Goal: Task Accomplishment & Management: Use online tool/utility

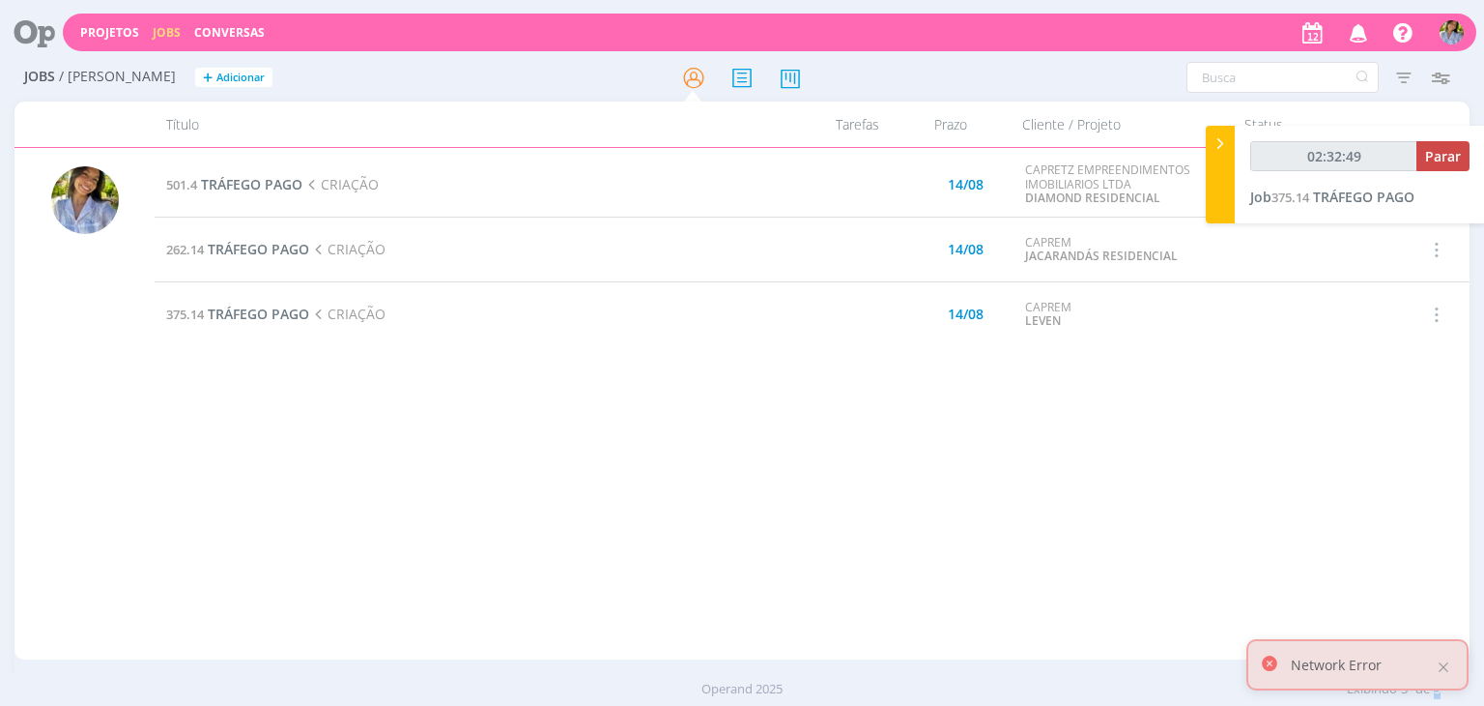
type input "02:32:50"
click at [1442, 163] on span "Parar" at bounding box center [1443, 156] width 36 height 18
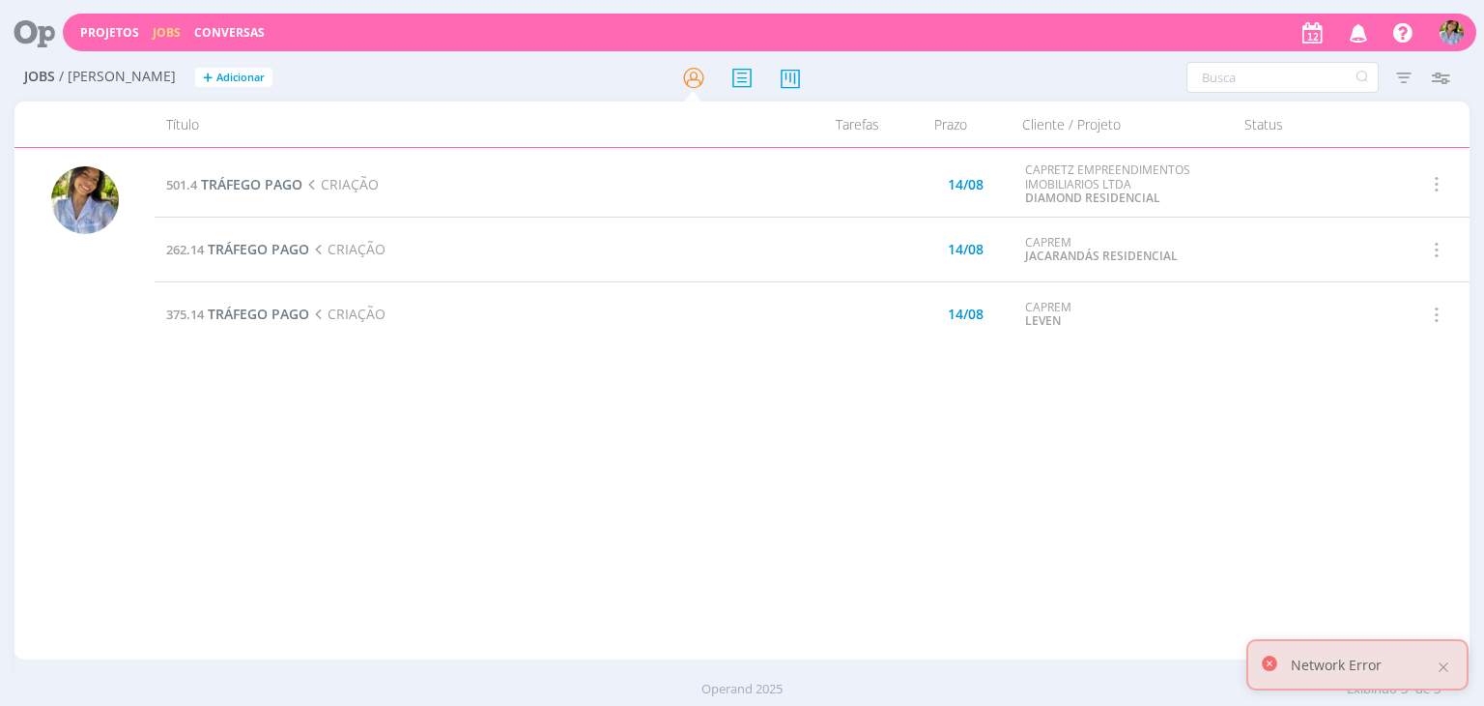
click at [1226, 142] on div "Cliente / Projeto" at bounding box center [1122, 123] width 222 height 45
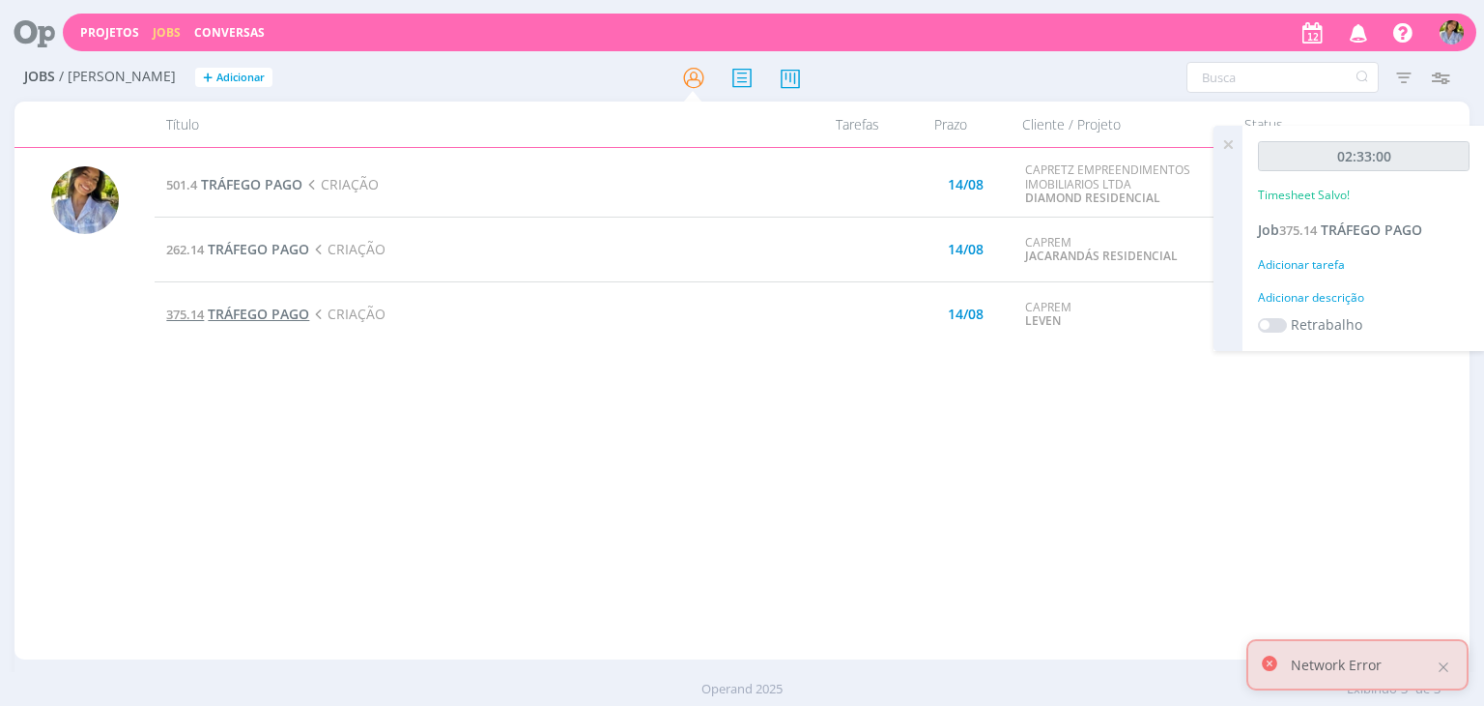
click at [278, 312] on span "TRÁFEGO PAGO" at bounding box center [258, 313] width 101 height 18
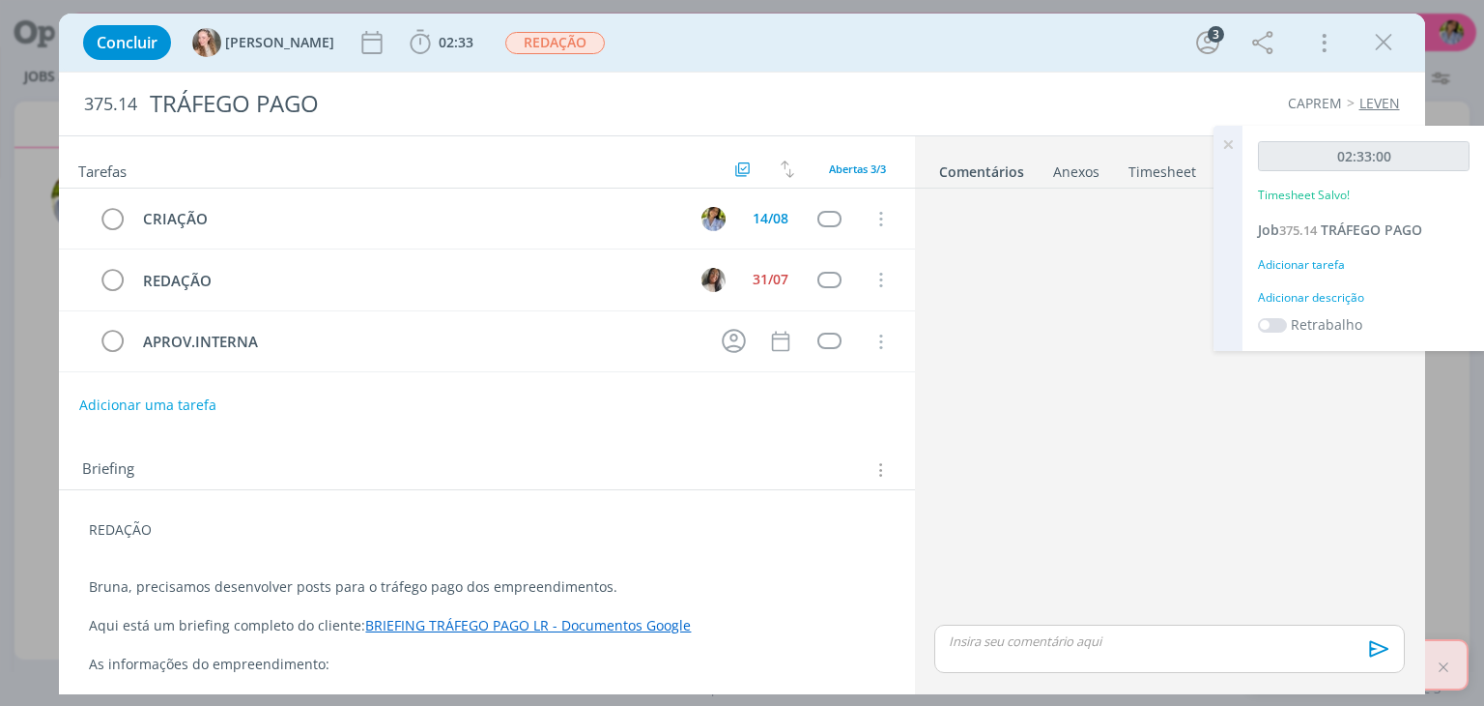
click at [1058, 179] on div "Anexos 0" at bounding box center [1076, 171] width 46 height 19
click at [1147, 174] on link "Timesheet" at bounding box center [1162, 168] width 70 height 28
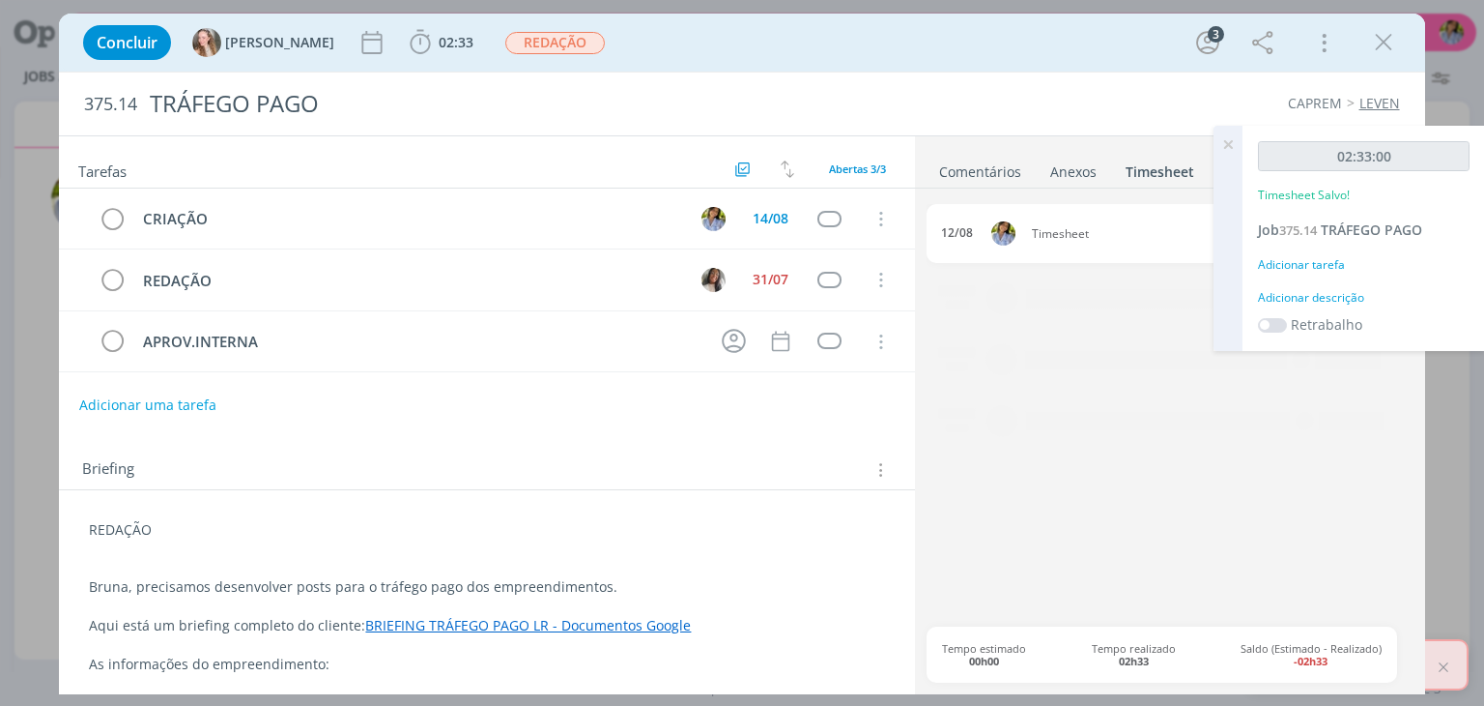
click at [1231, 149] on icon at bounding box center [1228, 145] width 35 height 38
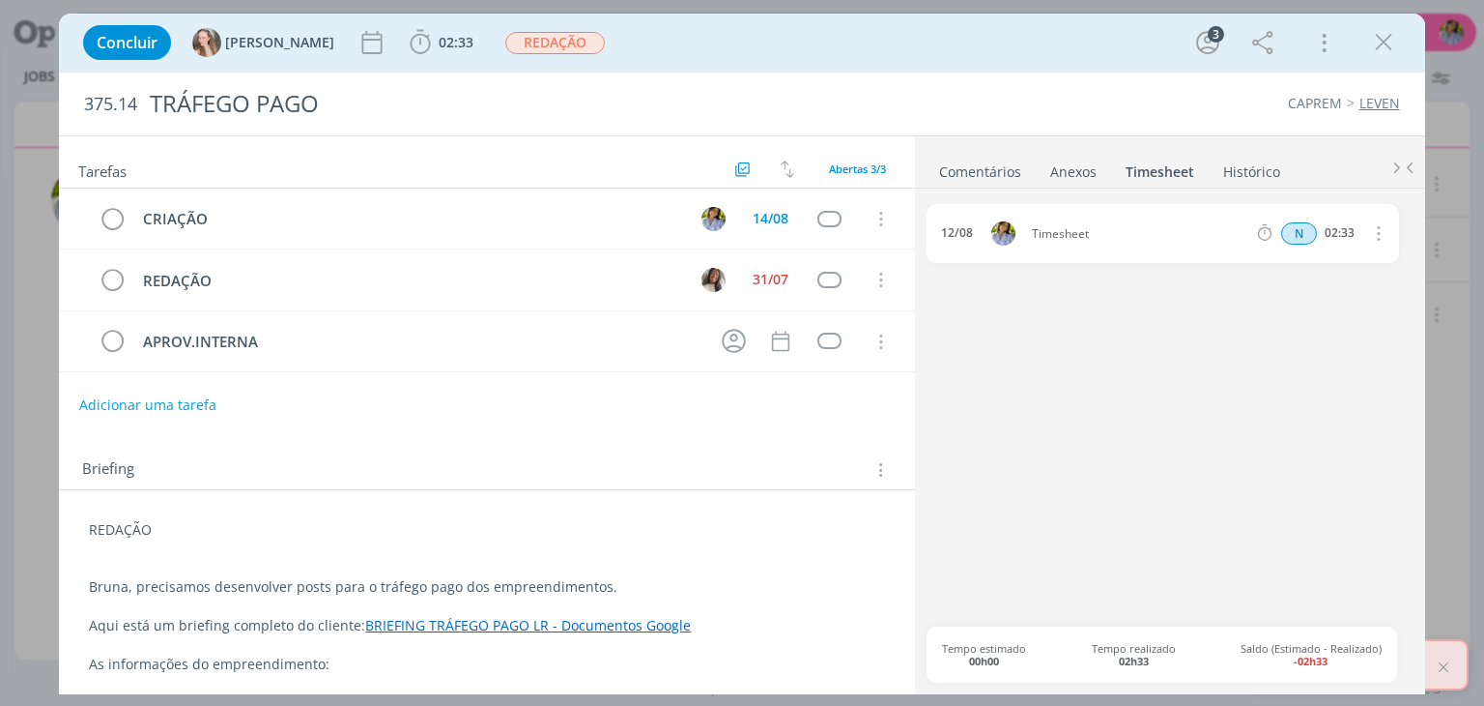
click at [1379, 233] on icon "dialog" at bounding box center [1377, 232] width 21 height 23
click at [1309, 268] on link "Excluir" at bounding box center [1323, 265] width 153 height 31
click at [1361, 239] on button "Sim" at bounding box center [1360, 233] width 38 height 21
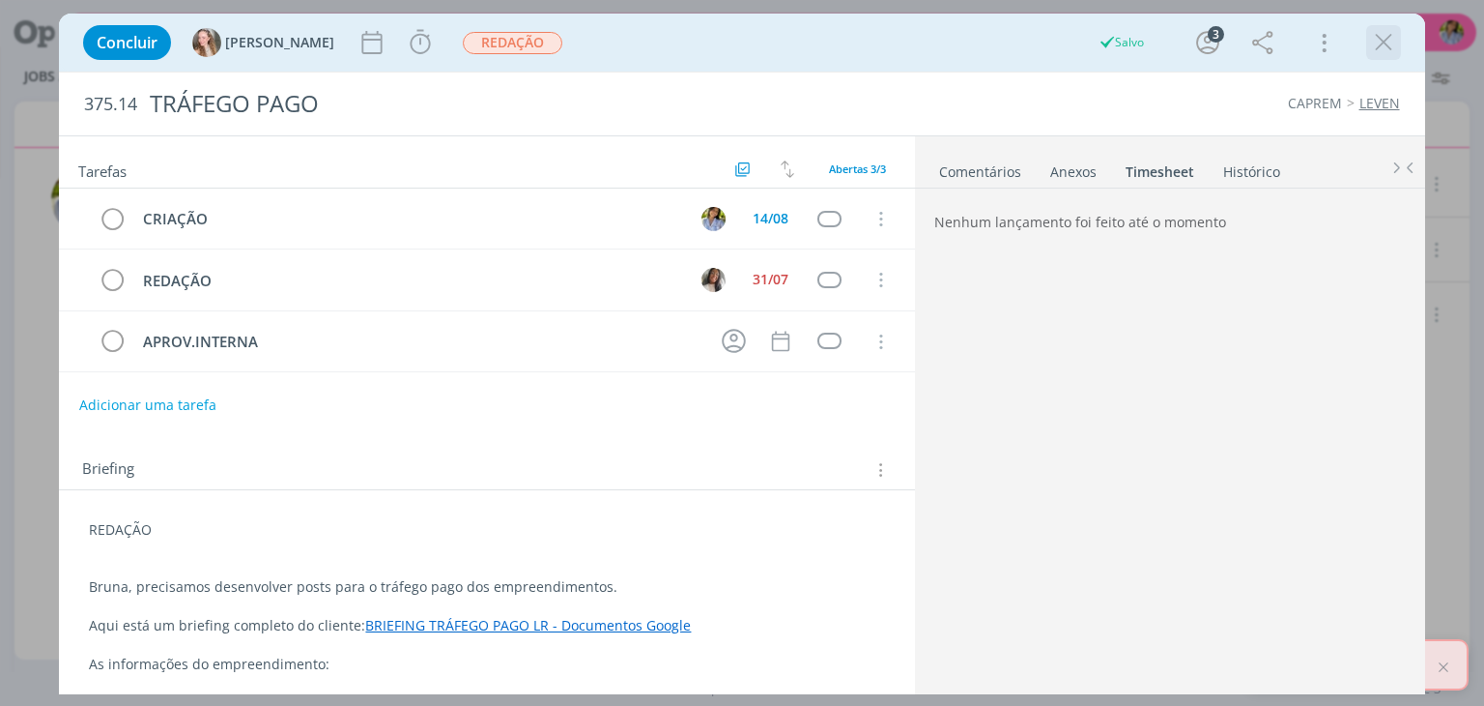
click at [1393, 55] on icon "dialog" at bounding box center [1383, 42] width 29 height 29
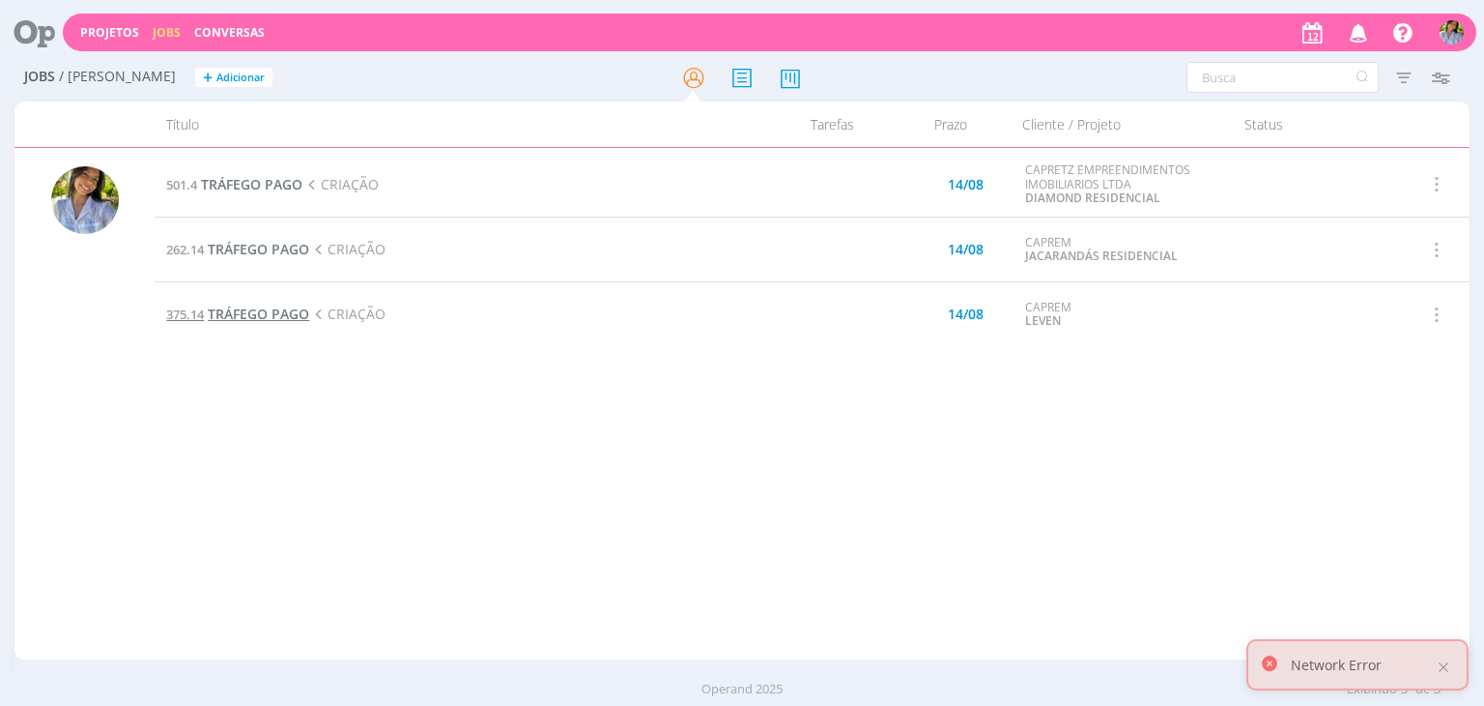
click at [278, 310] on span "TRÁFEGO PAGO" at bounding box center [258, 313] width 101 height 18
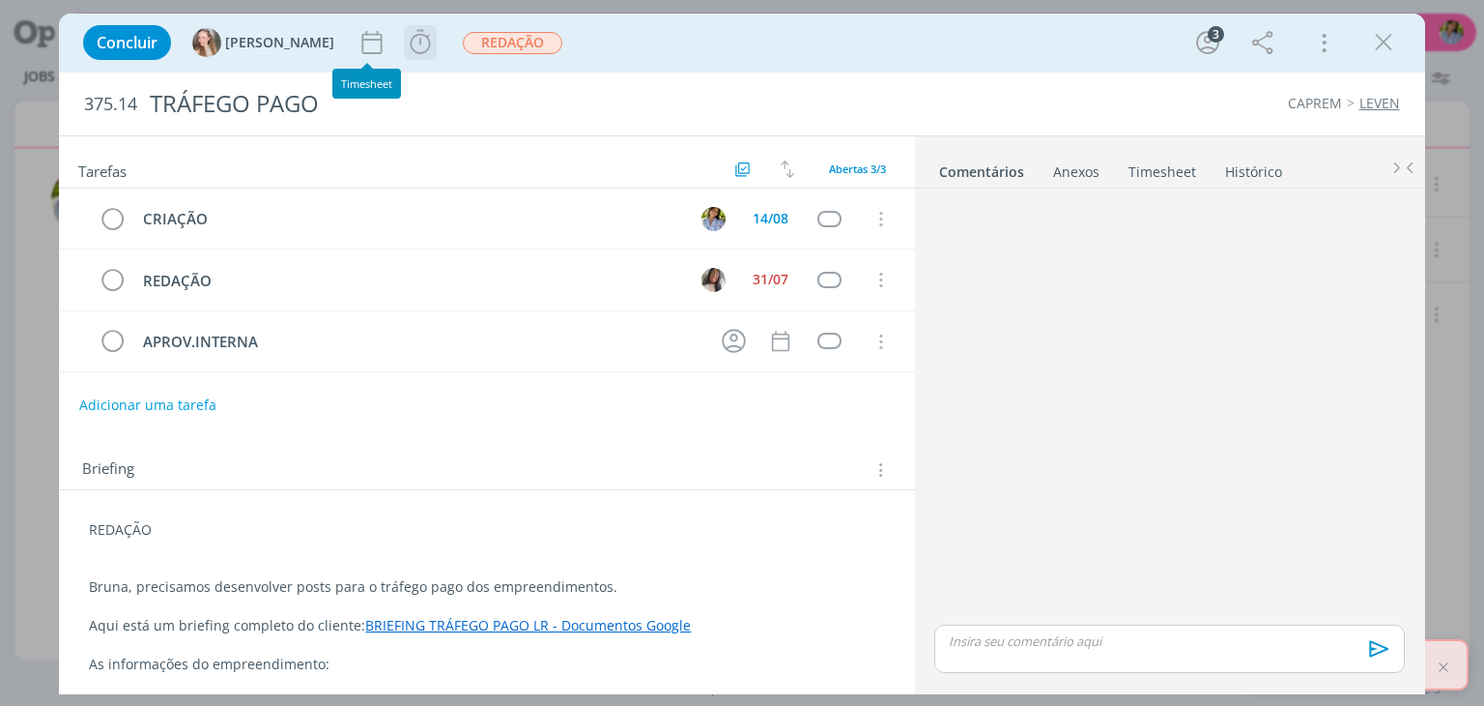
click at [406, 43] on icon "dialog" at bounding box center [420, 42] width 29 height 29
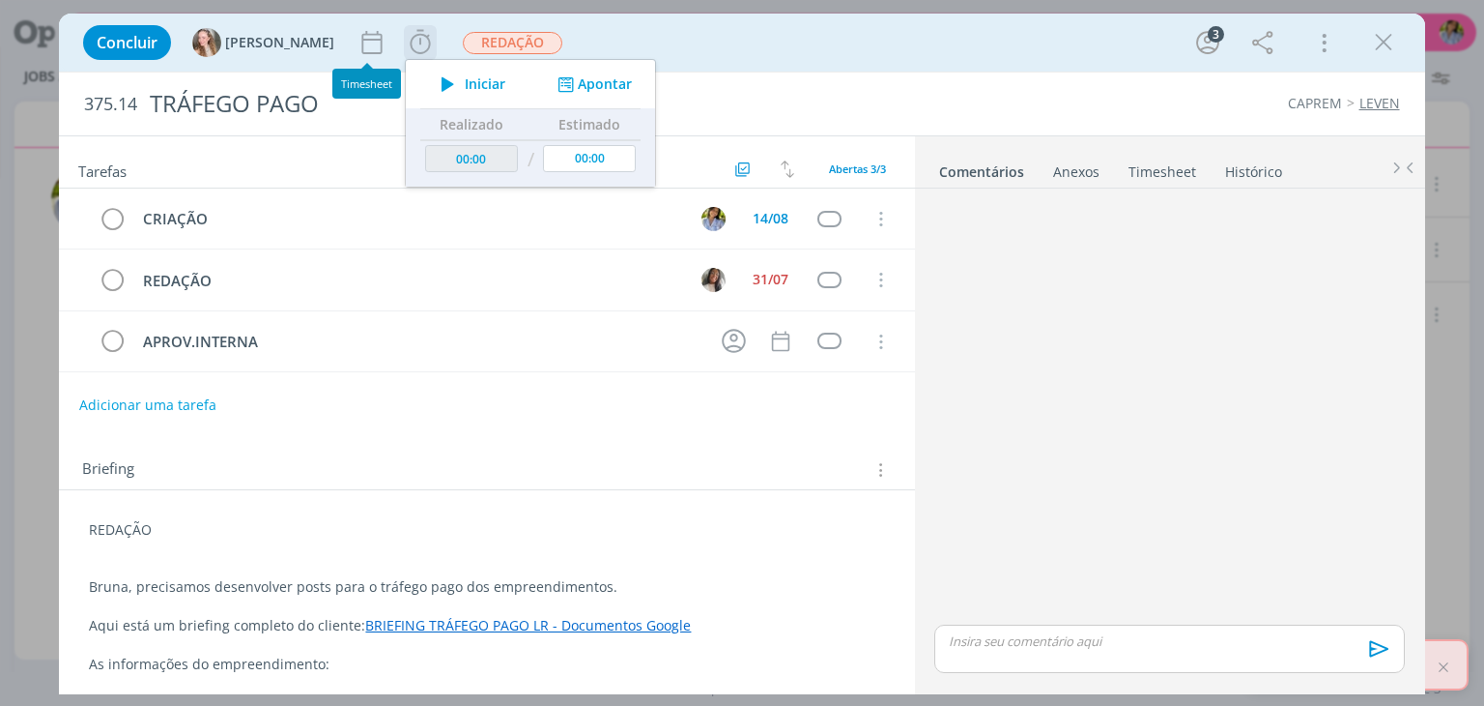
click at [465, 88] on span "Iniciar" at bounding box center [485, 84] width 41 height 14
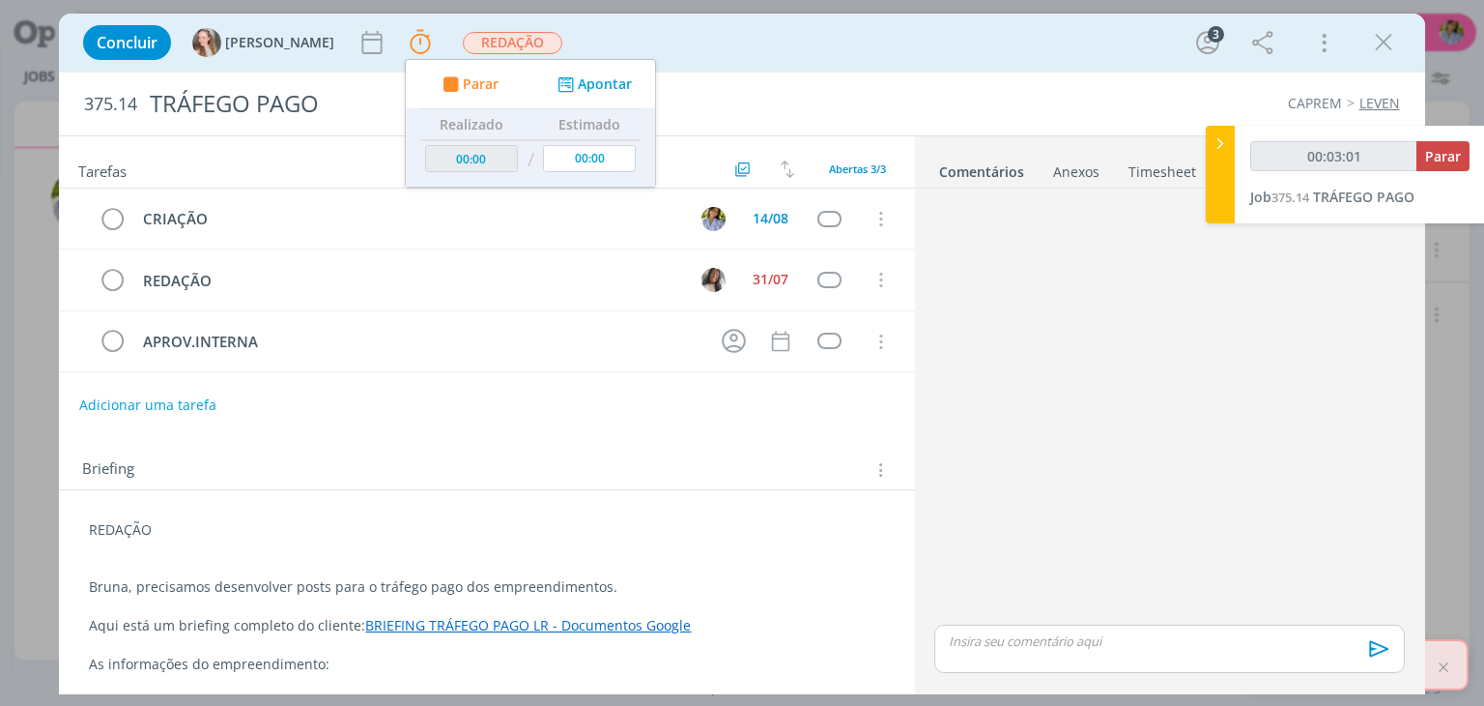
drag, startPoint x: 1396, startPoint y: 51, endPoint x: 1396, endPoint y: 62, distance: 10.6
click at [1396, 51] on icon "dialog" at bounding box center [1383, 42] width 29 height 29
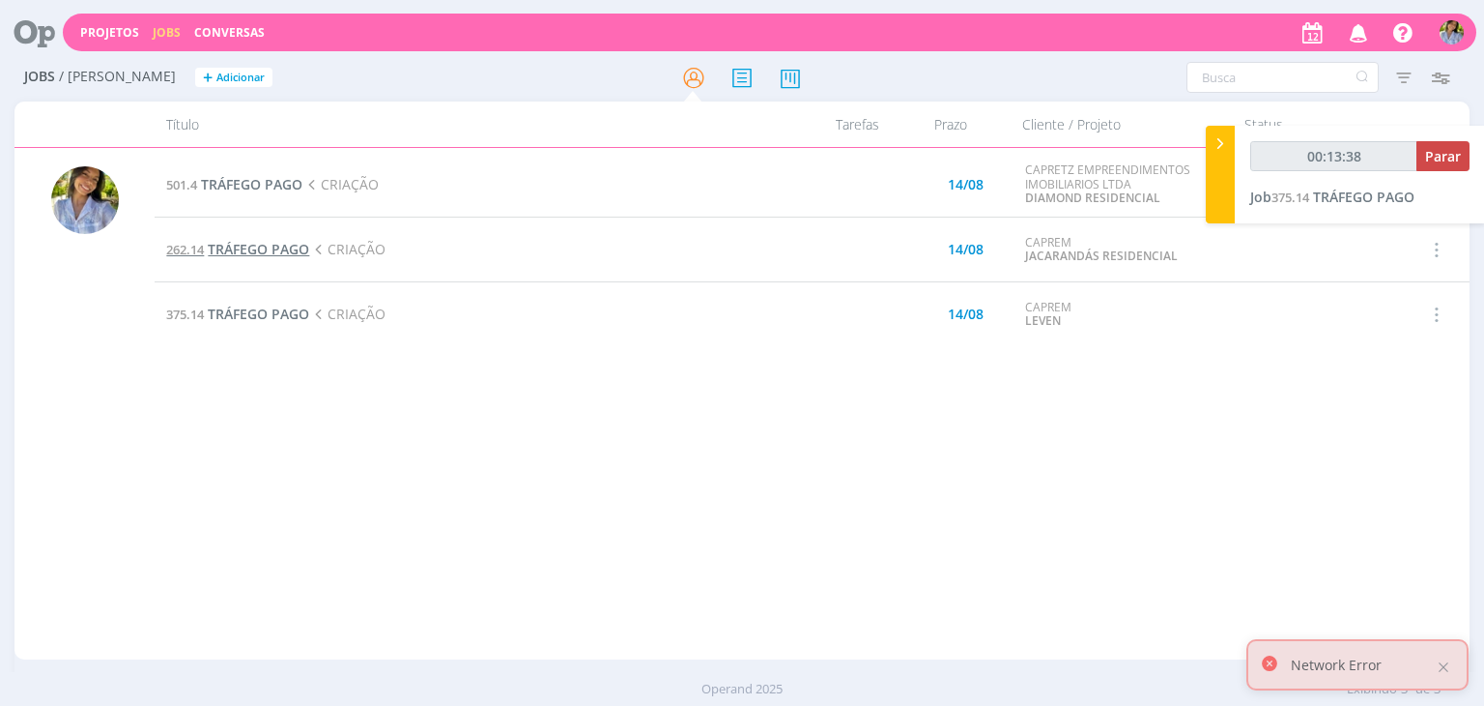
click at [291, 248] on span "TRÁFEGO PAGO" at bounding box center [258, 249] width 101 height 18
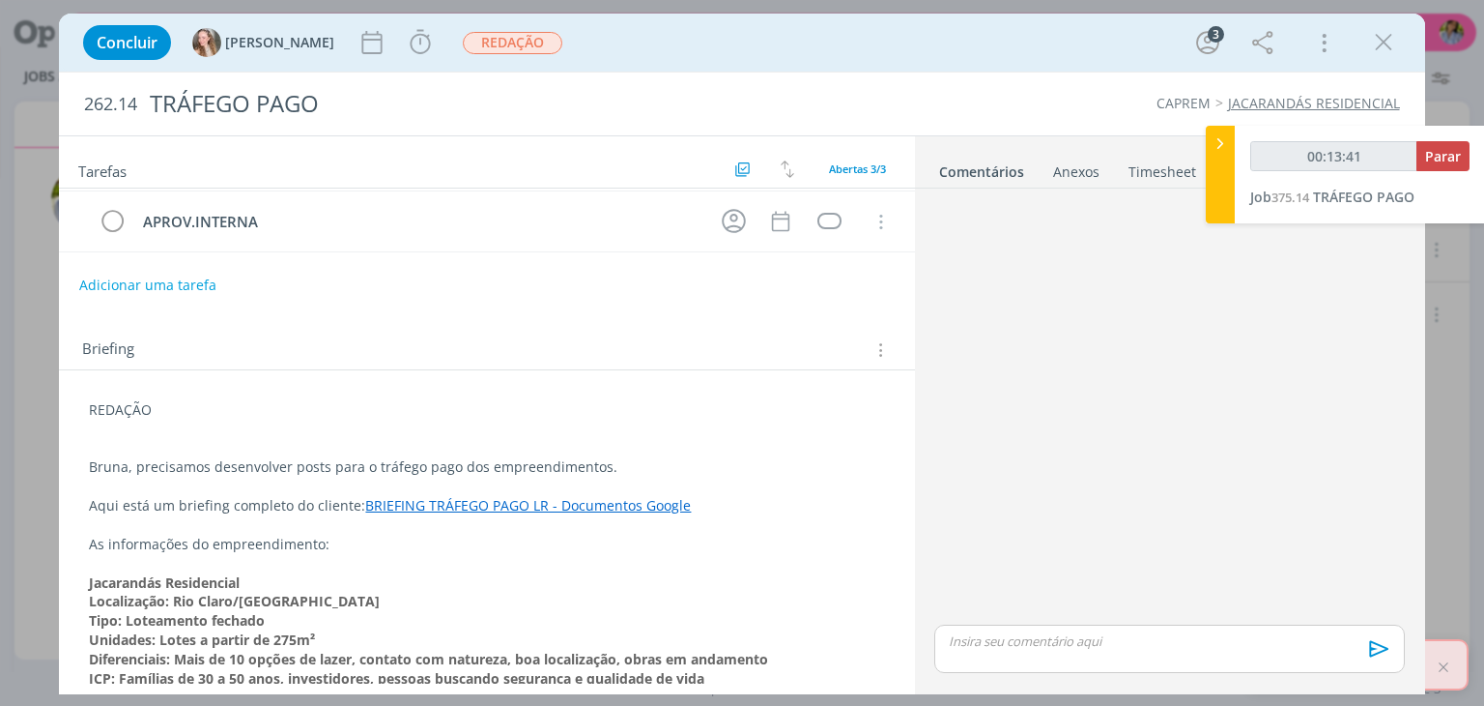
scroll to position [155, 0]
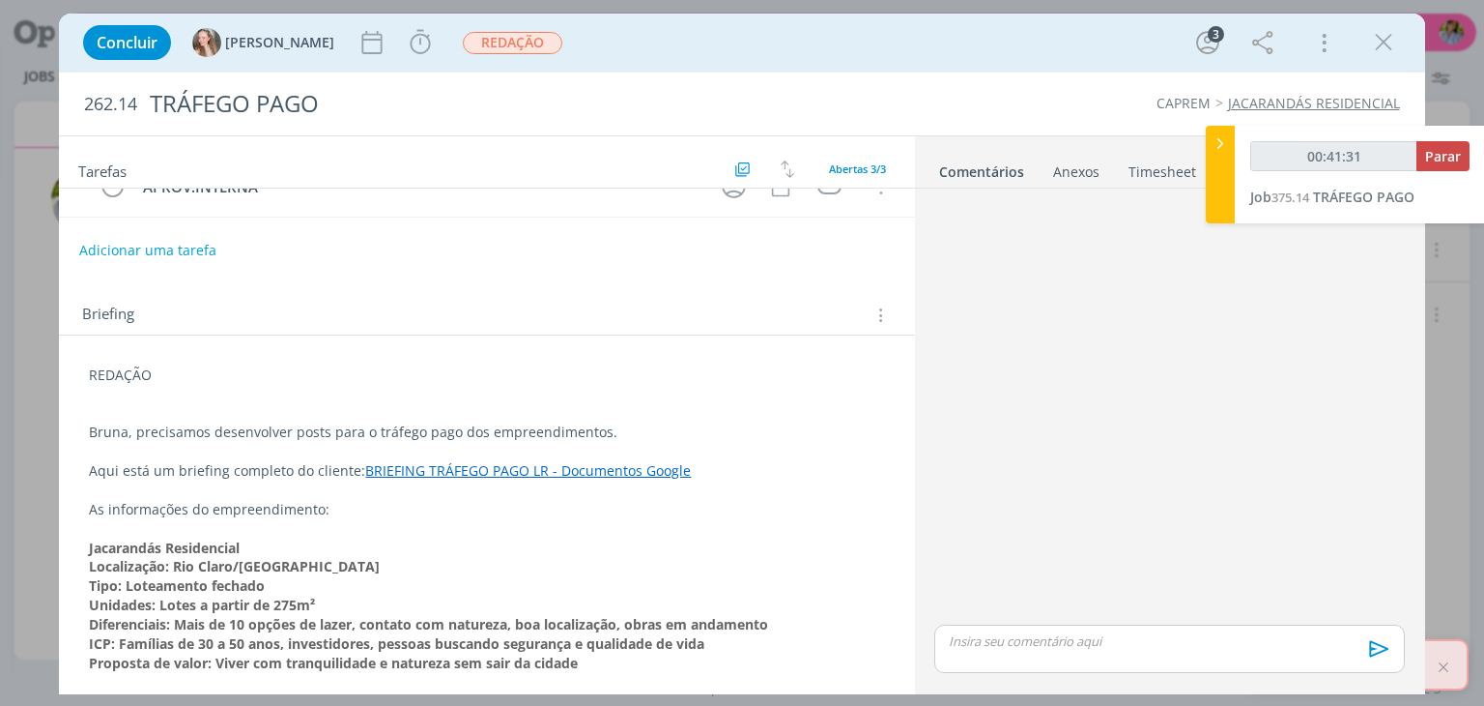
type input "00:42:28"
